Goal: Task Accomplishment & Management: Use online tool/utility

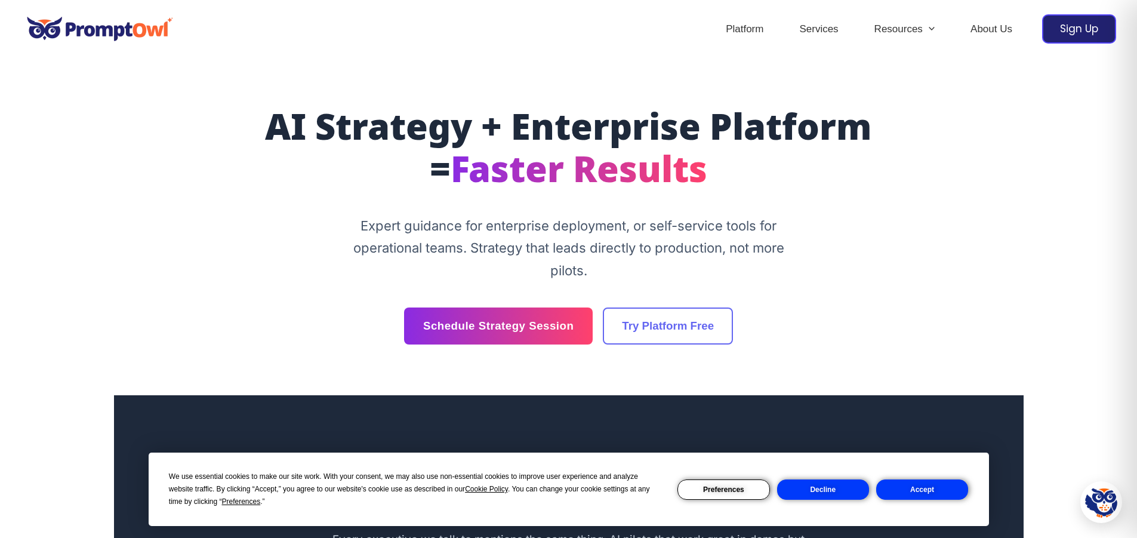
click at [939, 489] on button "Accept" at bounding box center [922, 489] width 92 height 20
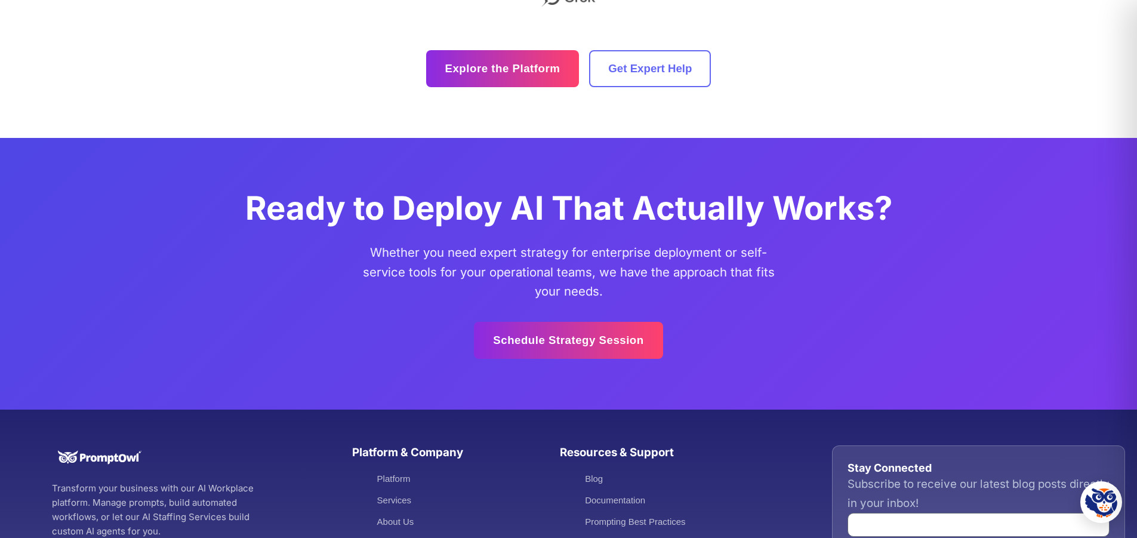
scroll to position [3222, 0]
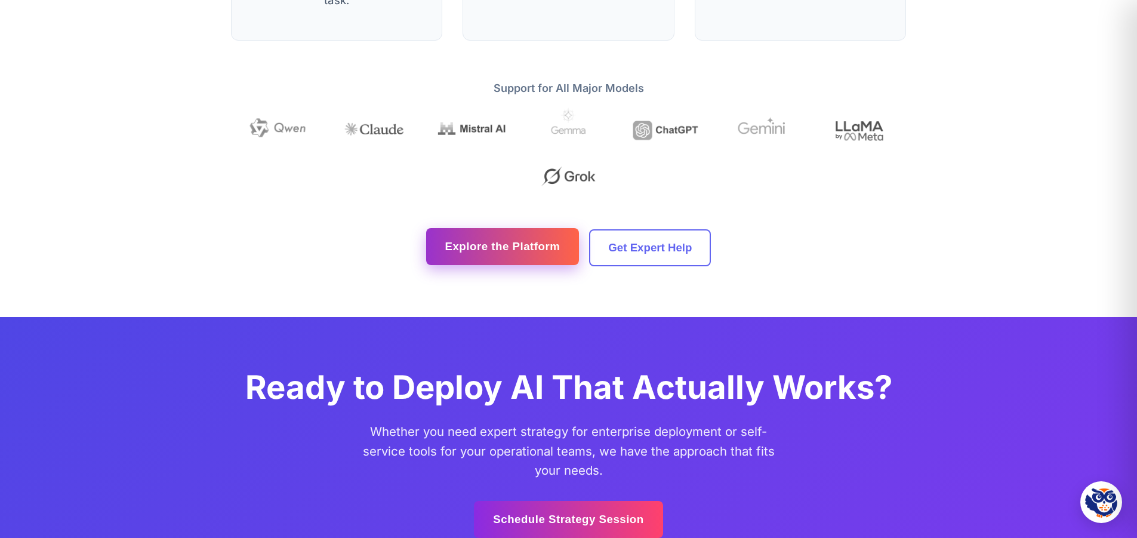
click at [529, 242] on link "Explore the Platform" at bounding box center [502, 246] width 153 height 37
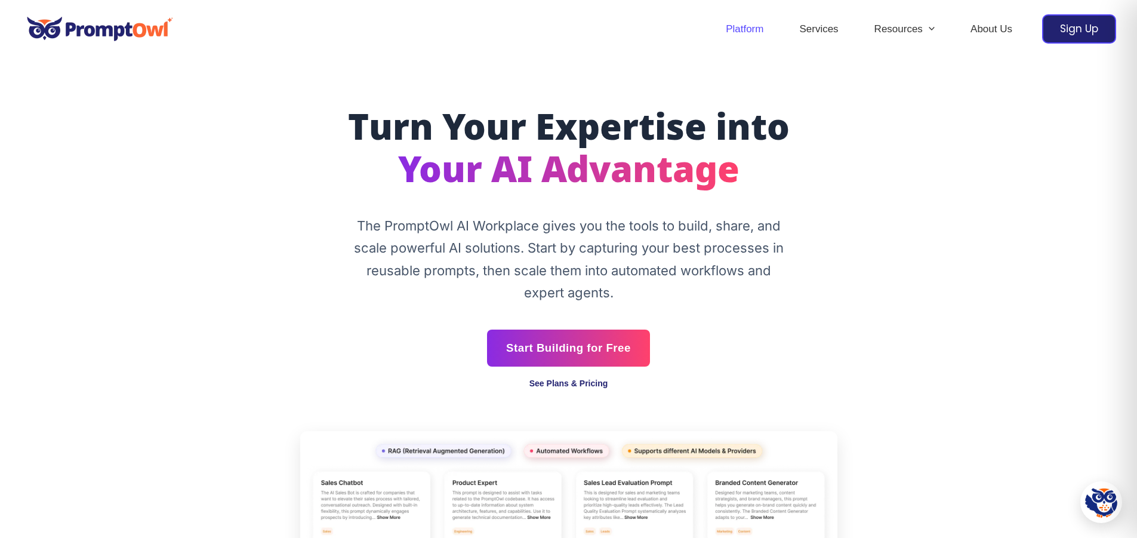
click at [591, 385] on link "See Plans & Pricing" at bounding box center [568, 383] width 79 height 10
click at [98, 24] on img at bounding box center [100, 28] width 158 height 41
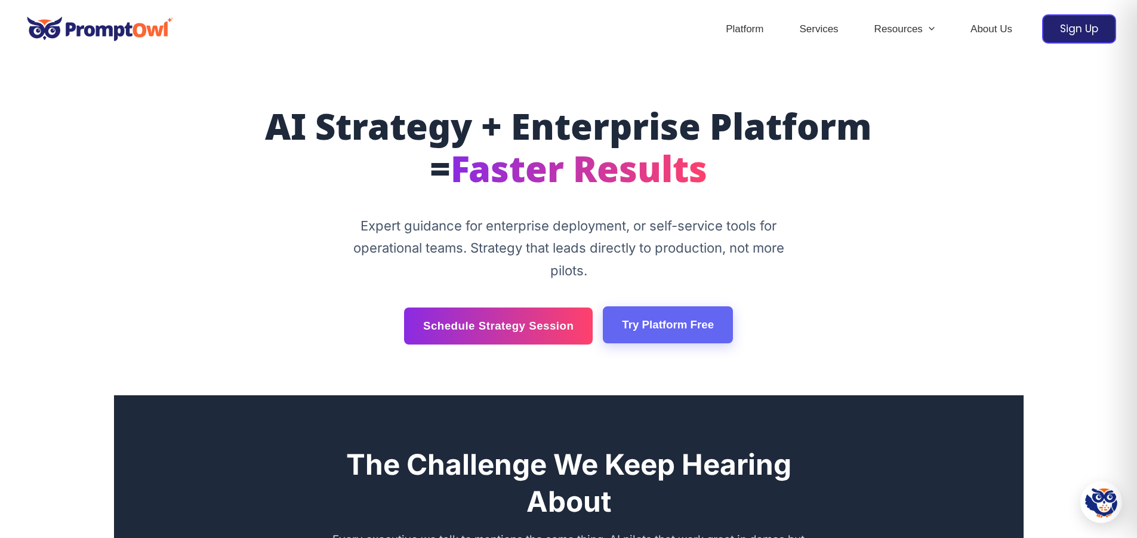
click at [710, 329] on link "Try Platform Free" at bounding box center [668, 324] width 130 height 37
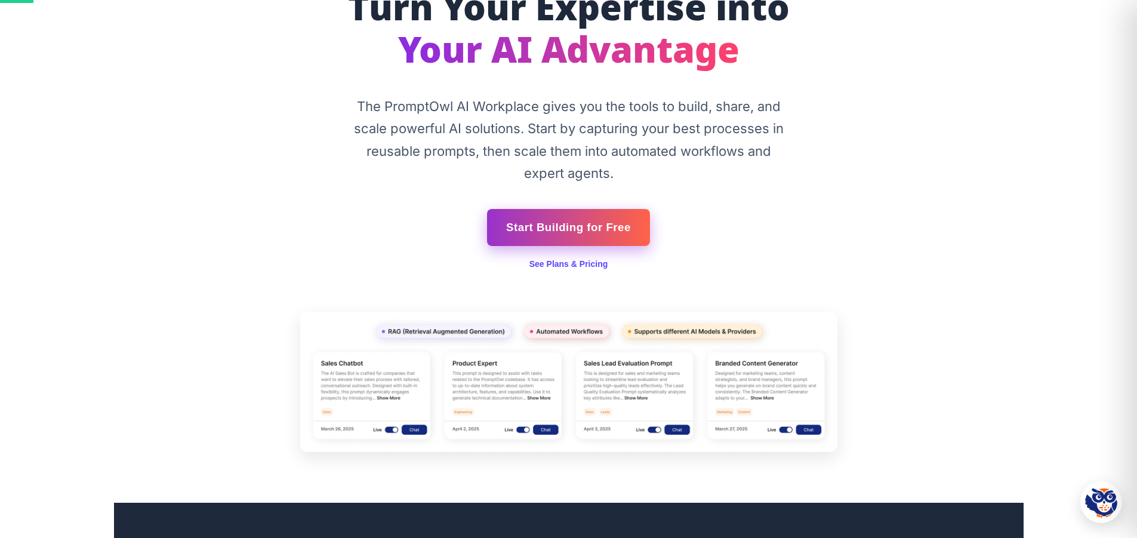
click at [604, 236] on link "Start Building for Free" at bounding box center [568, 227] width 163 height 37
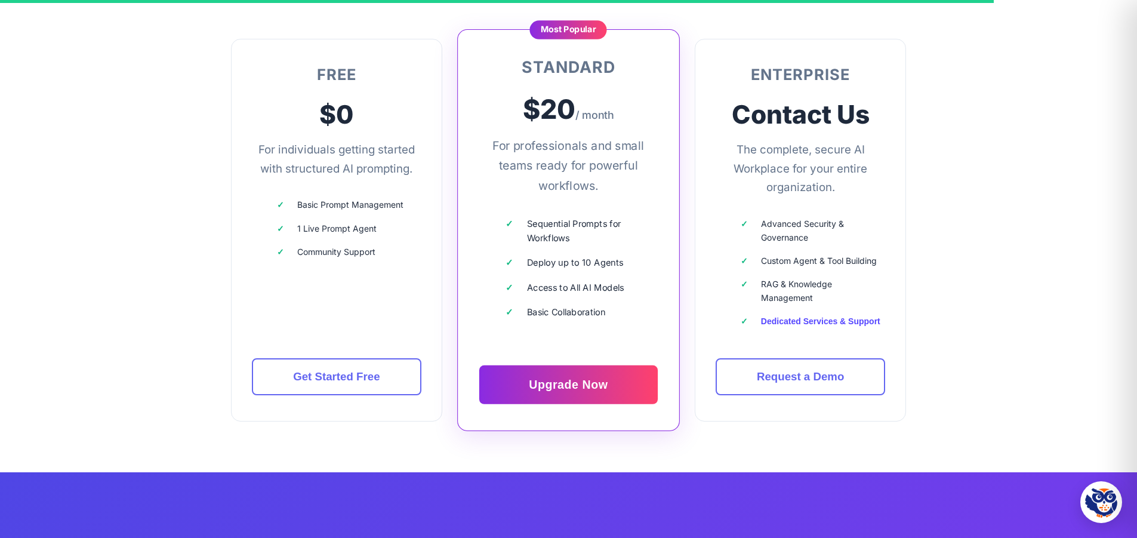
scroll to position [3472, 0]
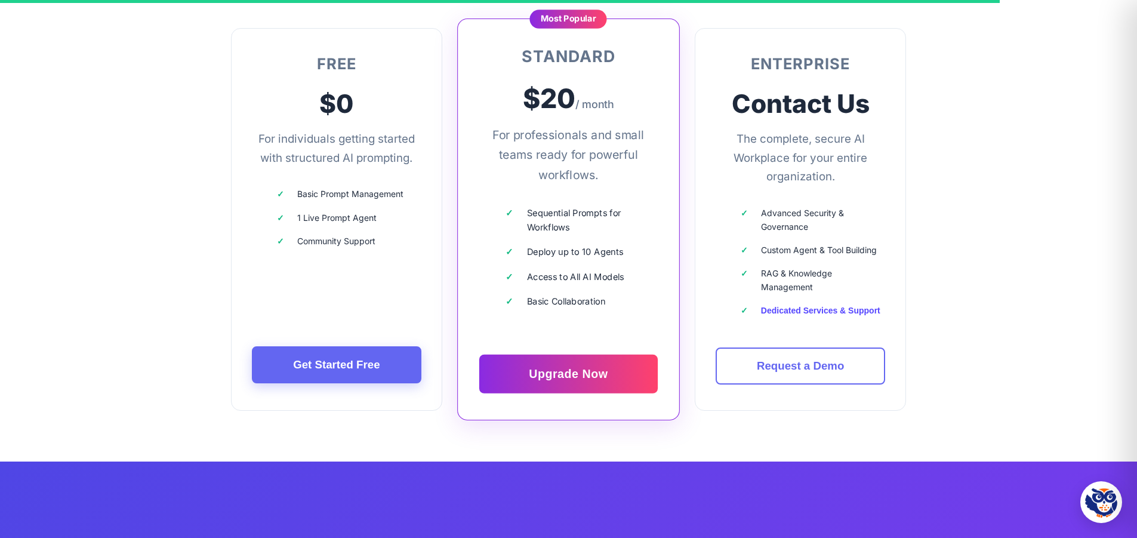
click at [351, 382] on link "Get Started Free" at bounding box center [337, 364] width 170 height 37
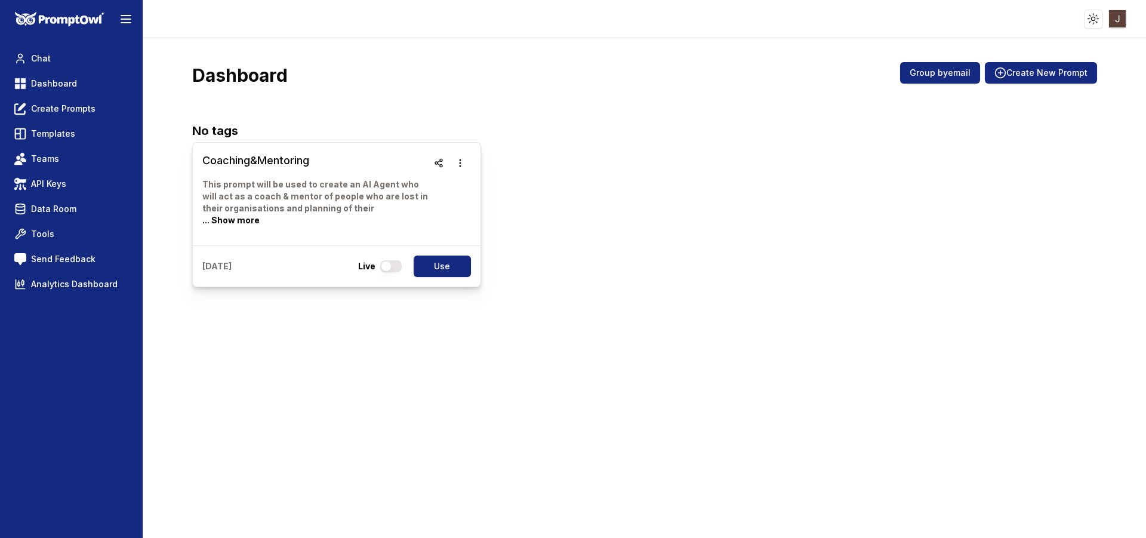
click at [260, 214] on button "... Show more" at bounding box center [230, 220] width 57 height 12
click at [363, 200] on p "This prompt will be used to create an AI Agent who will act as a coach & mentor…" at bounding box center [315, 202] width 226 height 48
